Goal: Information Seeking & Learning: Learn about a topic

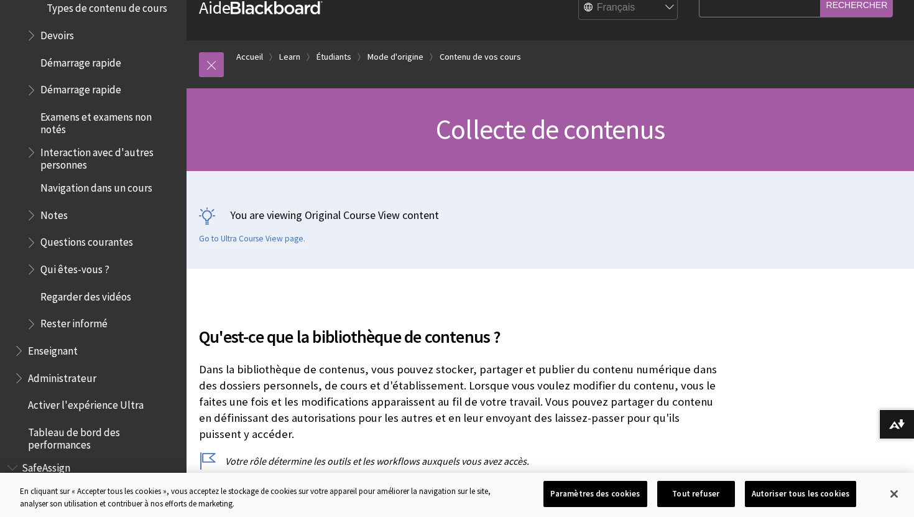
scroll to position [1878, 0]
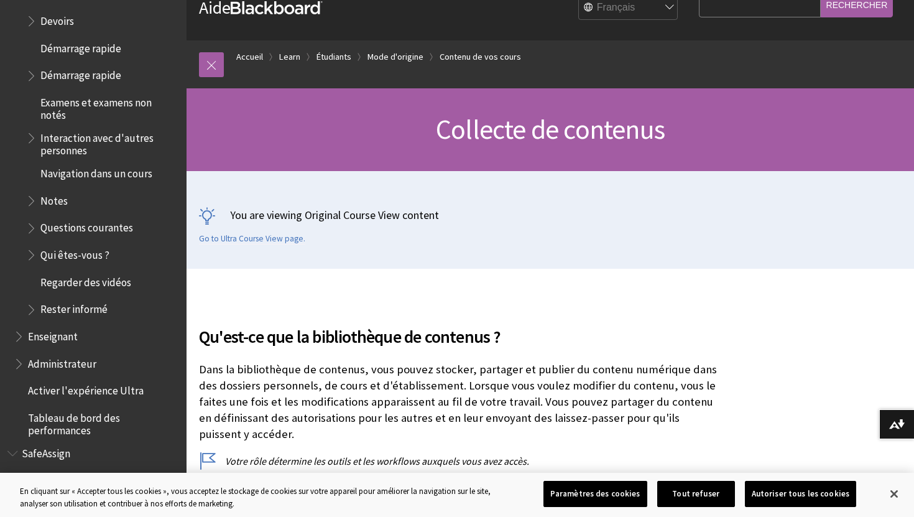
click at [59, 470] on span "Étudiant" at bounding box center [48, 478] width 40 height 17
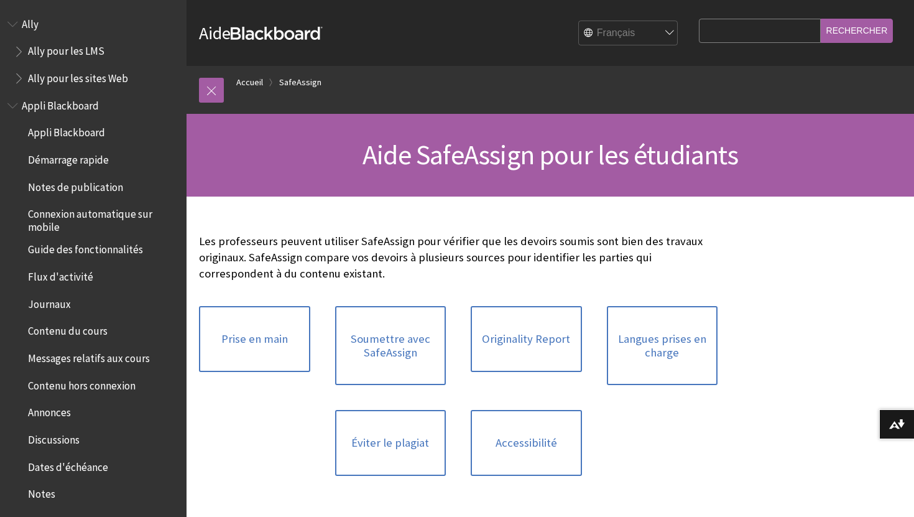
scroll to position [1039, 0]
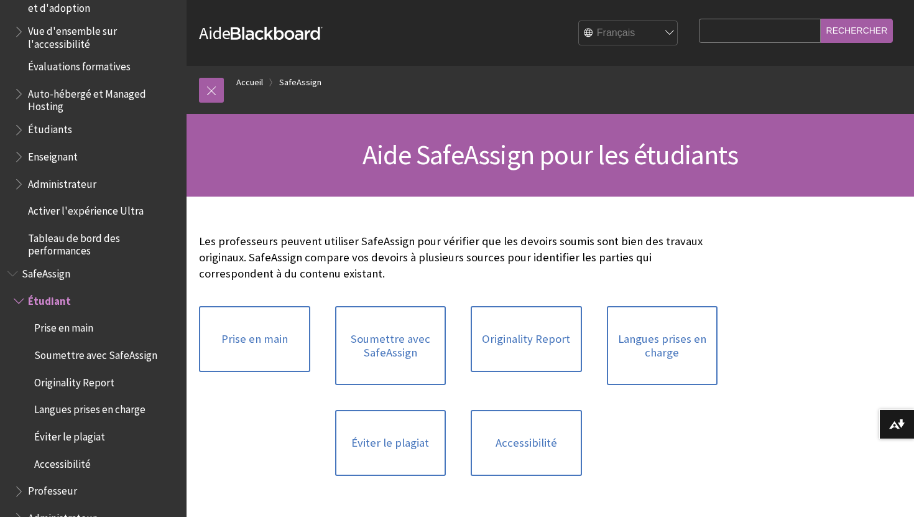
click at [79, 318] on span "Prise en main" at bounding box center [99, 328] width 159 height 21
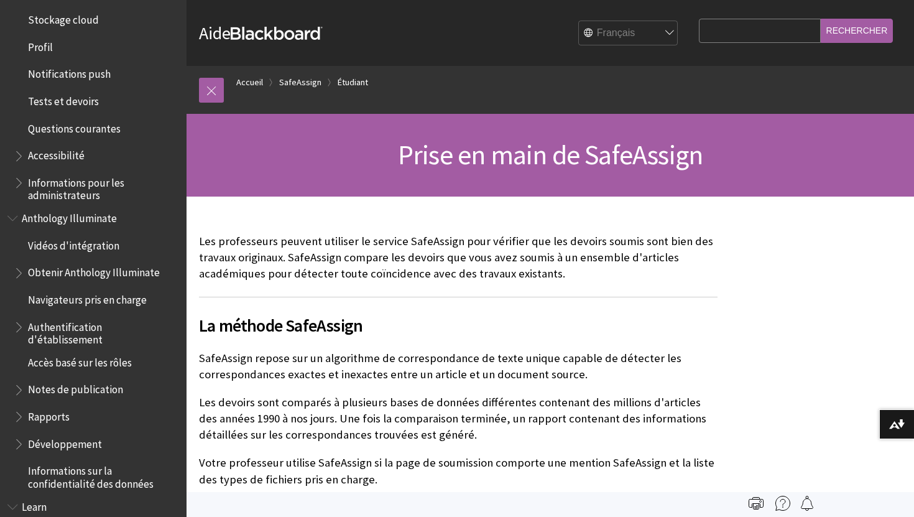
scroll to position [499, 0]
click at [111, 326] on span "Authentification d'établissement" at bounding box center [103, 332] width 150 height 29
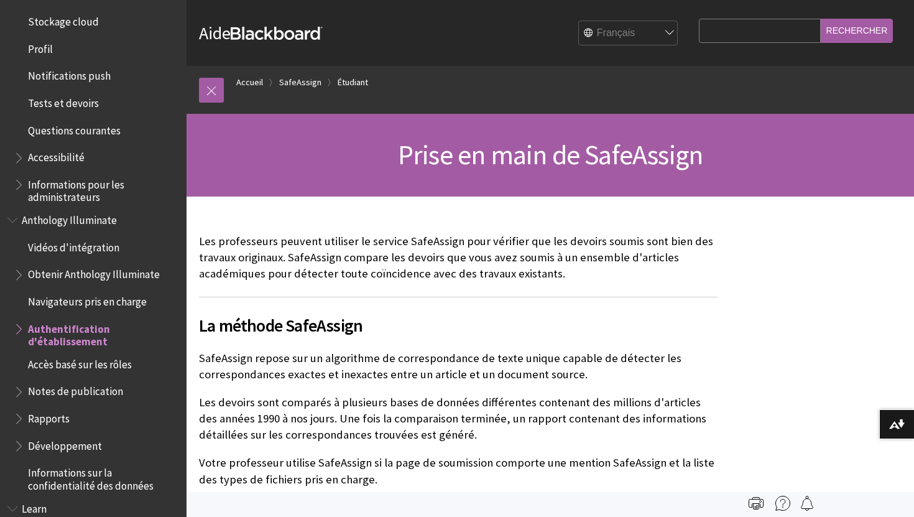
scroll to position [477, 0]
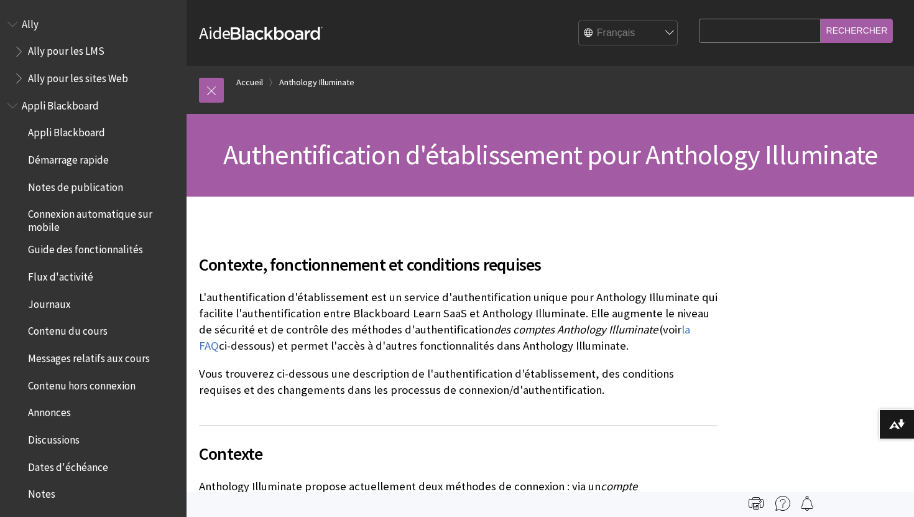
click at [63, 275] on span "Flux d'activité" at bounding box center [60, 274] width 65 height 17
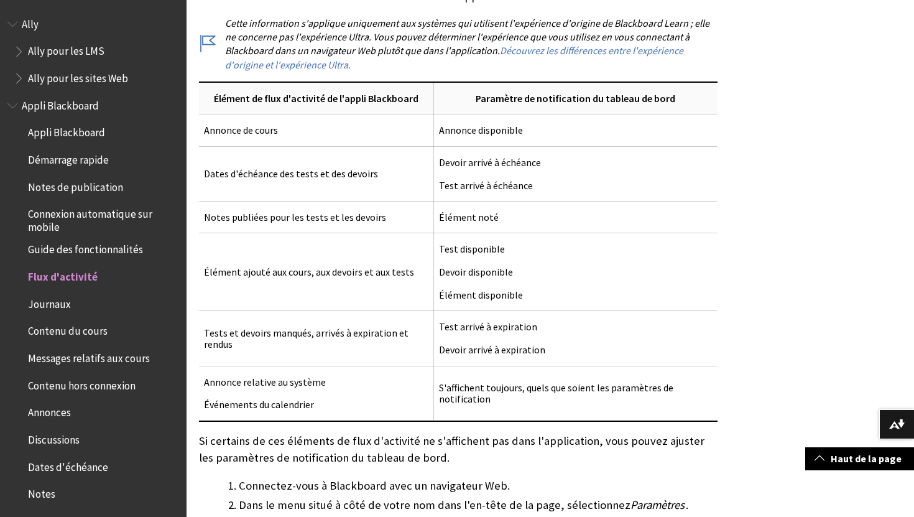
click at [97, 99] on span "Appli Blackboard" at bounding box center [93, 105] width 172 height 21
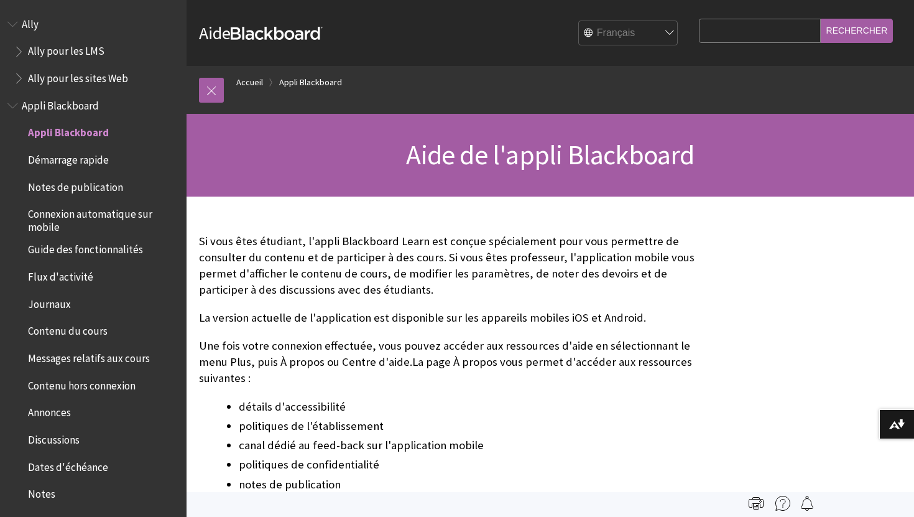
scroll to position [103, 0]
